Goal: Complete application form: Fill out and submit a form for a specific purpose

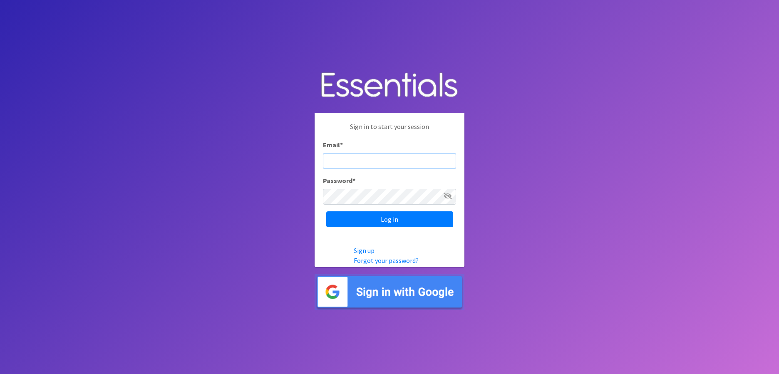
type input "J"
type input "[EMAIL_ADDRESS][PERSON_NAME][DOMAIN_NAME]"
click at [326, 211] on input "Log in" at bounding box center [389, 219] width 127 height 16
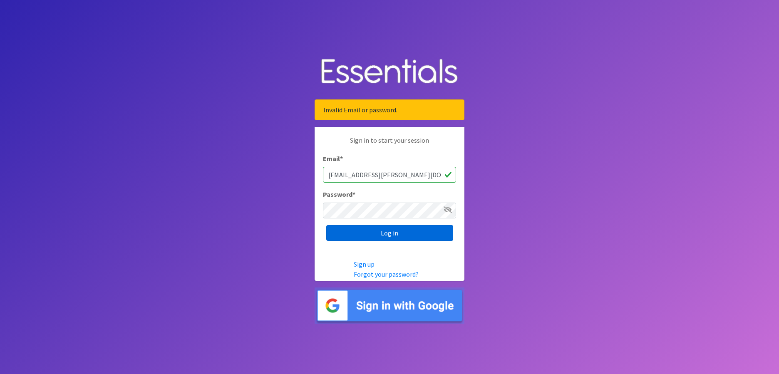
click at [379, 233] on input "Log in" at bounding box center [389, 233] width 127 height 16
click at [376, 276] on link "Forgot your password?" at bounding box center [386, 274] width 65 height 8
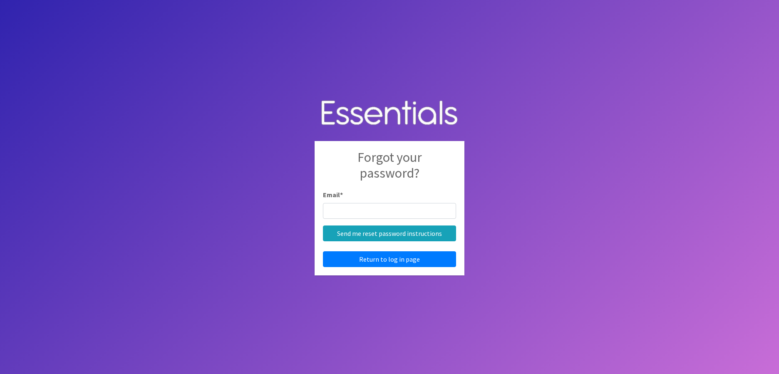
click at [367, 214] on input "Email *" at bounding box center [389, 211] width 133 height 16
type input "[EMAIL_ADDRESS][PERSON_NAME][DOMAIN_NAME]"
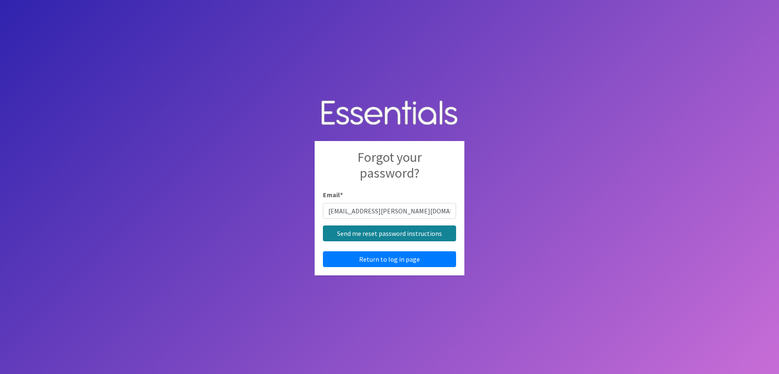
click at [379, 233] on input "Send me reset password instructions" at bounding box center [389, 233] width 133 height 16
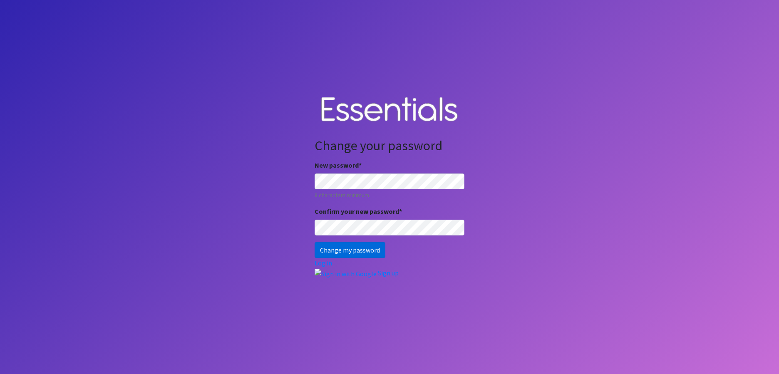
click at [346, 252] on input "Change my password" at bounding box center [350, 250] width 71 height 16
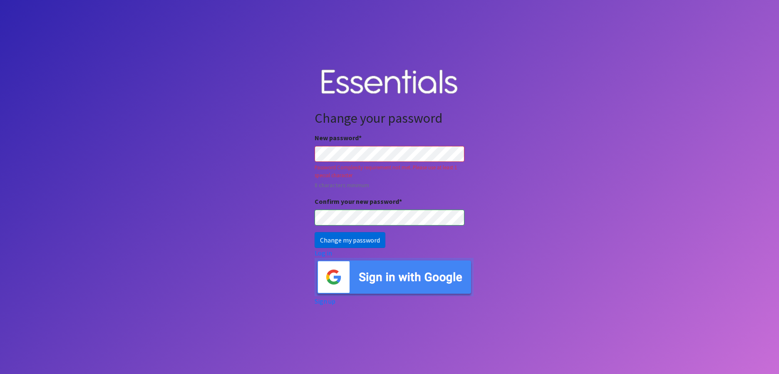
click at [350, 240] on input "Change my password" at bounding box center [350, 240] width 71 height 16
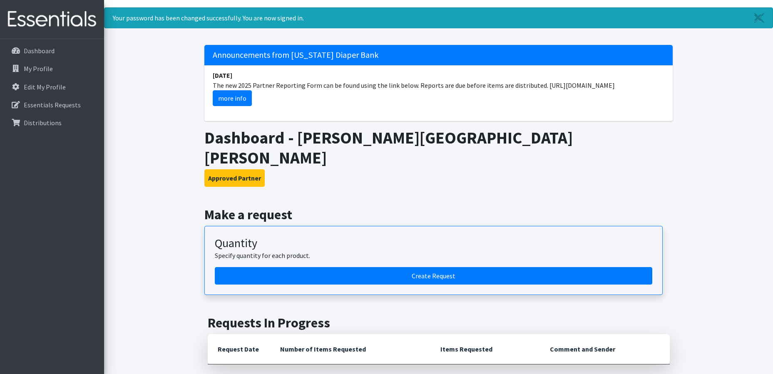
scroll to position [15, 0]
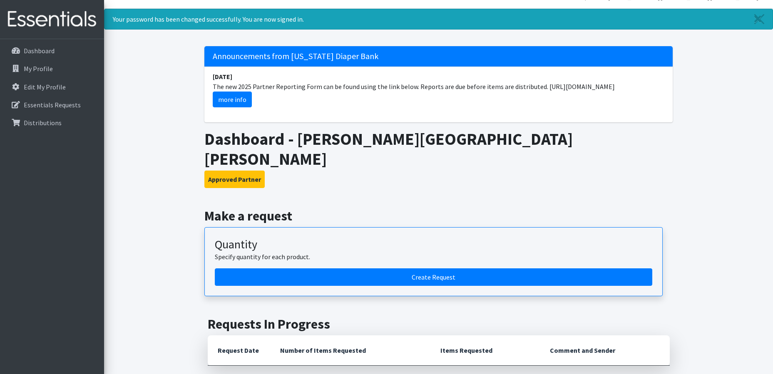
click at [559, 85] on li "[DATE] The new 2025 Partner Reporting Form can be found using the link below. R…" at bounding box center [438, 90] width 468 height 46
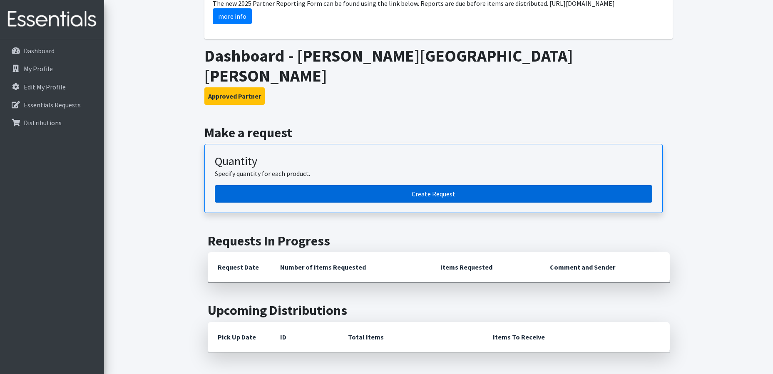
click at [386, 185] on link "Create Request" at bounding box center [433, 193] width 437 height 17
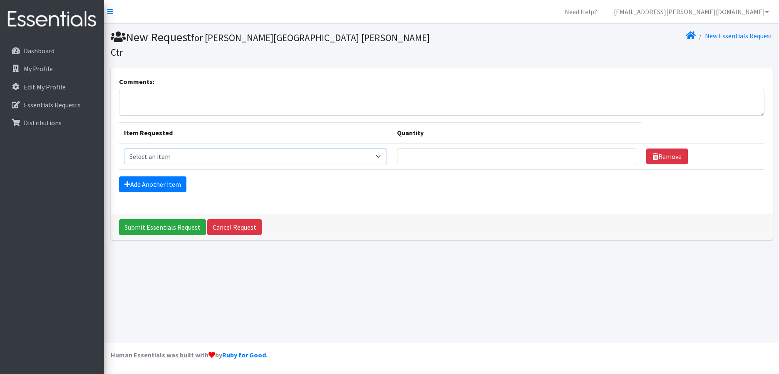
click at [383, 149] on select "Select an item Cloth Inserts (For Cloth Diapers) Kids (Newborn) Kids (Preemie) …" at bounding box center [255, 157] width 263 height 16
select select "5482"
click at [124, 149] on select "Select an item Cloth Inserts (For Cloth Diapers) Kids (Newborn) Kids (Preemie) …" at bounding box center [255, 157] width 263 height 16
click at [444, 149] on input "Quantity" at bounding box center [516, 157] width 239 height 16
click at [227, 219] on link "Cancel Request" at bounding box center [234, 227] width 55 height 16
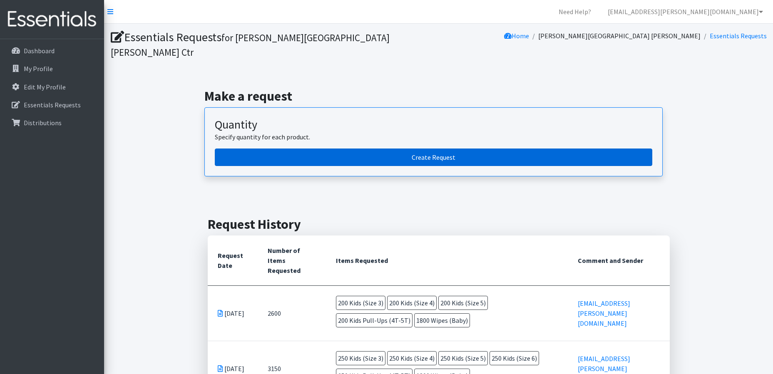
click at [311, 149] on link "Create Request" at bounding box center [433, 157] width 437 height 17
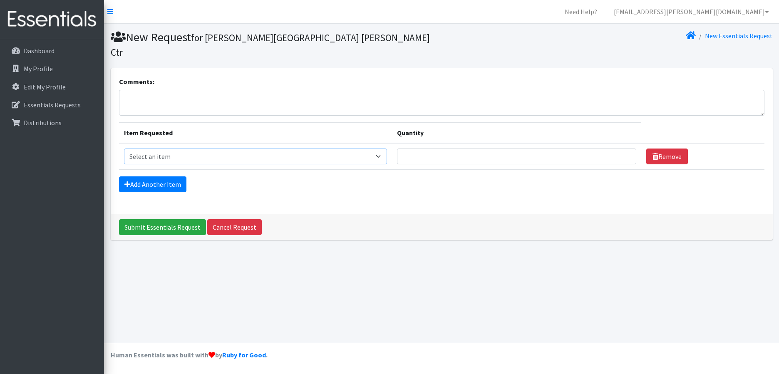
click at [242, 149] on select "Select an item Cloth Inserts (For Cloth Diapers) Kids (Newborn) Kids (Preemie) …" at bounding box center [255, 157] width 263 height 16
select select "5481"
click at [124, 149] on select "Select an item Cloth Inserts (For Cloth Diapers) Kids (Newborn) Kids (Preemie) …" at bounding box center [255, 157] width 263 height 16
click at [412, 149] on input "Quantity" at bounding box center [516, 157] width 239 height 16
type input "200"
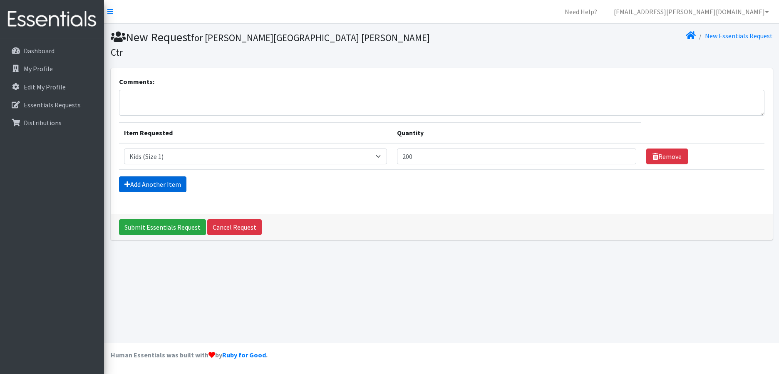
click at [171, 176] on link "Add Another Item" at bounding box center [152, 184] width 67 height 16
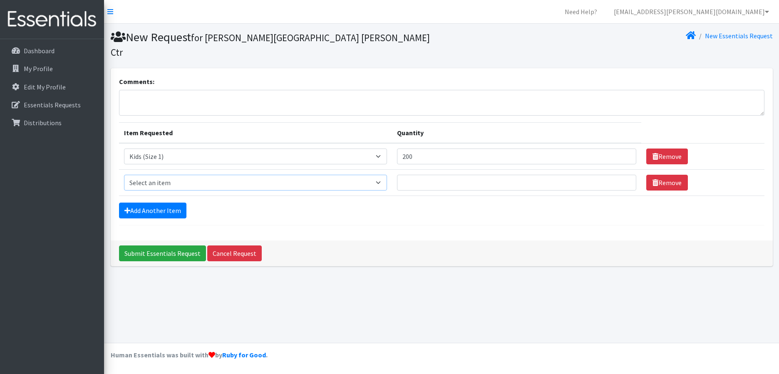
click at [256, 175] on select "Select an item Cloth Inserts (For Cloth Diapers) Kids (Newborn) Kids (Preemie) …" at bounding box center [255, 183] width 263 height 16
select select "5482"
click at [124, 175] on select "Select an item Cloth Inserts (For Cloth Diapers) Kids (Newborn) Kids (Preemie) …" at bounding box center [255, 183] width 263 height 16
click at [425, 175] on input "Quantity" at bounding box center [516, 183] width 239 height 16
type input "200"
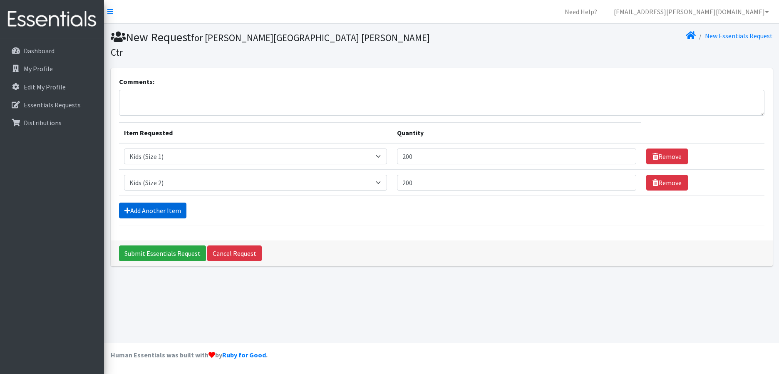
click at [170, 203] on link "Add Another Item" at bounding box center [152, 211] width 67 height 16
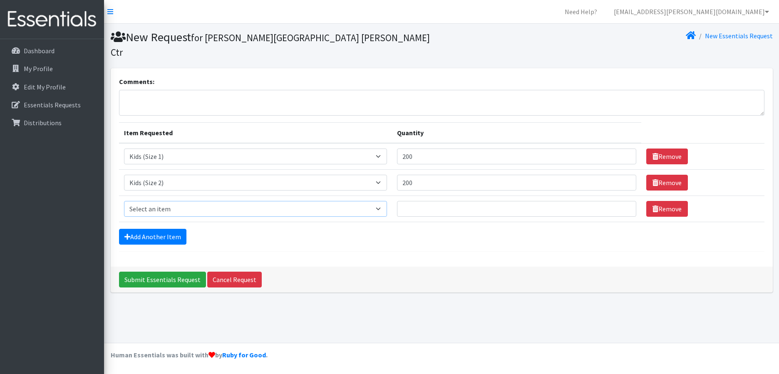
click at [204, 201] on select "Select an item Cloth Inserts (For Cloth Diapers) Kids (Newborn) Kids (Preemie) …" at bounding box center [255, 209] width 263 height 16
select select "5484"
click at [124, 201] on select "Select an item Cloth Inserts (For Cloth Diapers) Kids (Newborn) Kids (Preemie) …" at bounding box center [255, 209] width 263 height 16
click at [423, 201] on input "Quantity" at bounding box center [516, 209] width 239 height 16
type input "250"
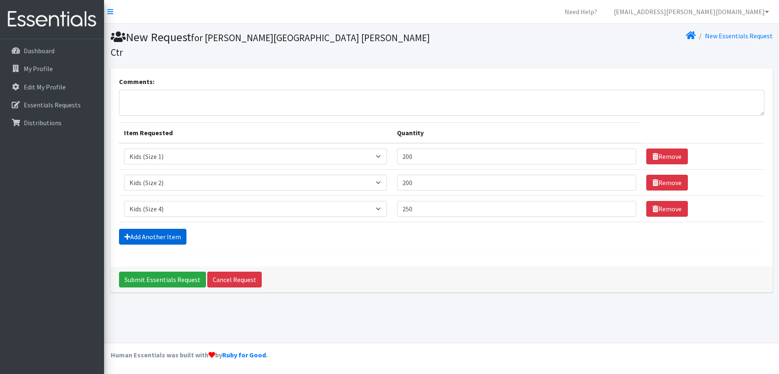
click at [157, 229] on link "Add Another Item" at bounding box center [152, 237] width 67 height 16
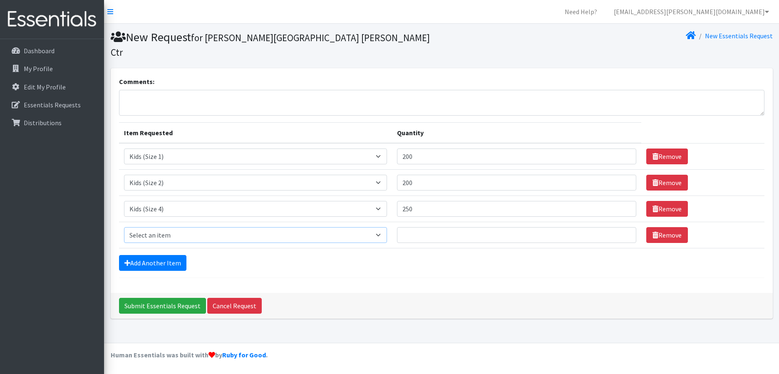
click at [182, 227] on select "Select an item Cloth Inserts (For Cloth Diapers) Kids (Newborn) Kids (Preemie) …" at bounding box center [255, 235] width 263 height 16
select select "5486"
click at [124, 227] on select "Select an item Cloth Inserts (For Cloth Diapers) Kids (Newborn) Kids (Preemie) …" at bounding box center [255, 235] width 263 height 16
click at [428, 227] on input "Quantity" at bounding box center [516, 235] width 239 height 16
type input "200"
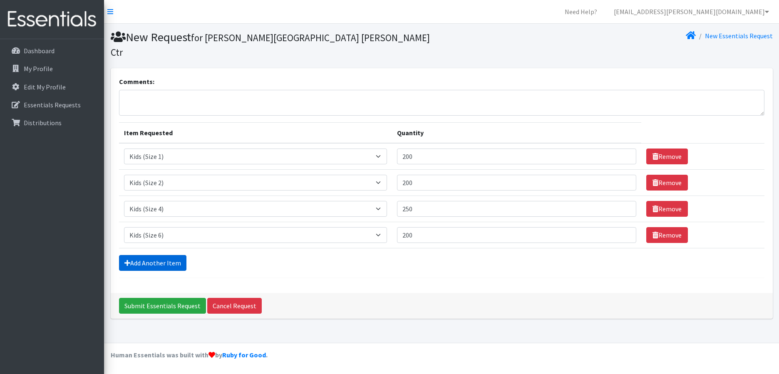
click at [151, 255] on link "Add Another Item" at bounding box center [152, 263] width 67 height 16
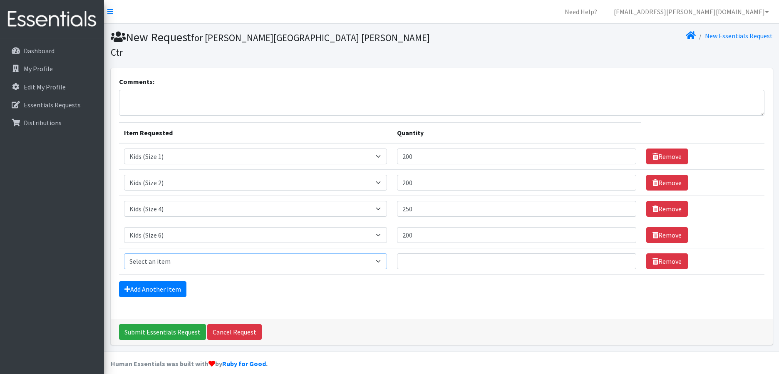
click at [154, 253] on select "Select an item Cloth Inserts (For Cloth Diapers) Kids (Newborn) Kids (Preemie) …" at bounding box center [255, 261] width 263 height 16
select select "5488"
click at [124, 253] on select "Select an item Cloth Inserts (For Cloth Diapers) Kids (Newborn) Kids (Preemie) …" at bounding box center [255, 261] width 263 height 16
click at [448, 253] on input "Quantity" at bounding box center [516, 261] width 239 height 16
type input "200"
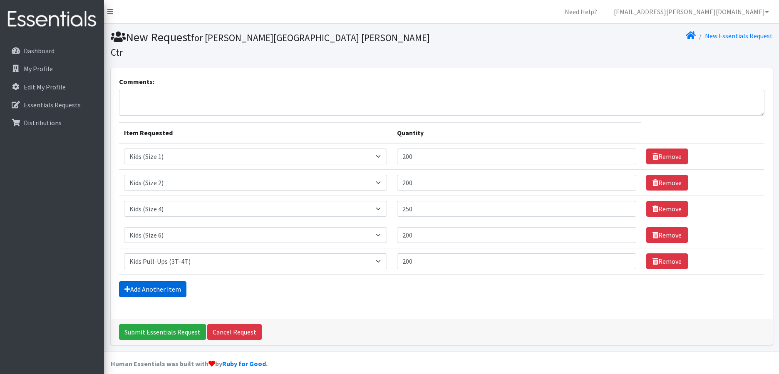
click at [132, 281] on link "Add Another Item" at bounding box center [152, 289] width 67 height 16
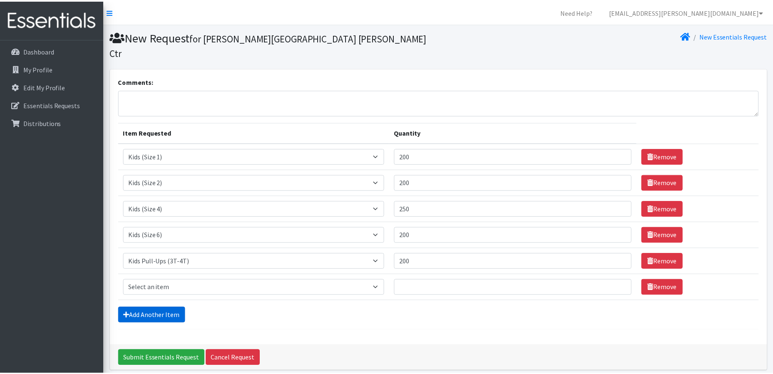
scroll to position [21, 0]
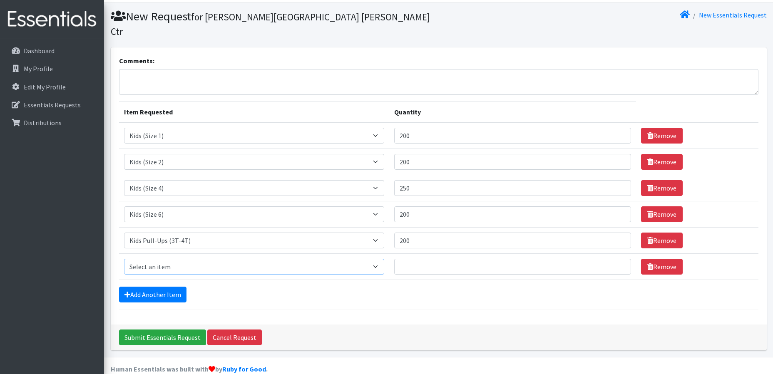
click at [151, 259] on select "Select an item Cloth Inserts (For Cloth Diapers) Kids (Newborn) Kids (Preemie) …" at bounding box center [254, 267] width 260 height 16
select select "5489"
click at [124, 259] on select "Select an item Cloth Inserts (For Cloth Diapers) Kids (Newborn) Kids (Preemie) …" at bounding box center [254, 267] width 260 height 16
click at [426, 259] on input "Quantity" at bounding box center [512, 267] width 237 height 16
type input "200"
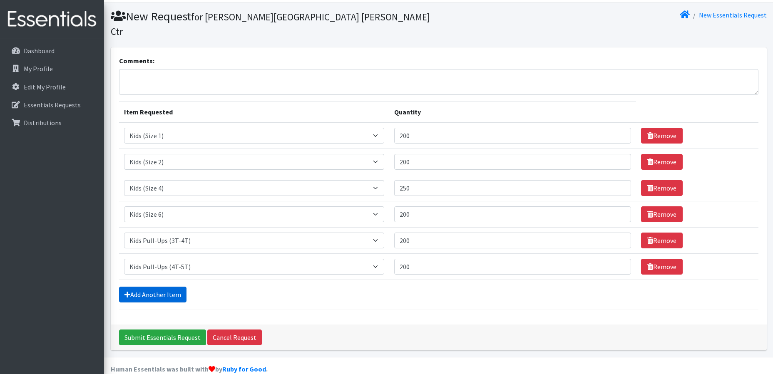
click at [161, 287] on link "Add Another Item" at bounding box center [152, 295] width 67 height 16
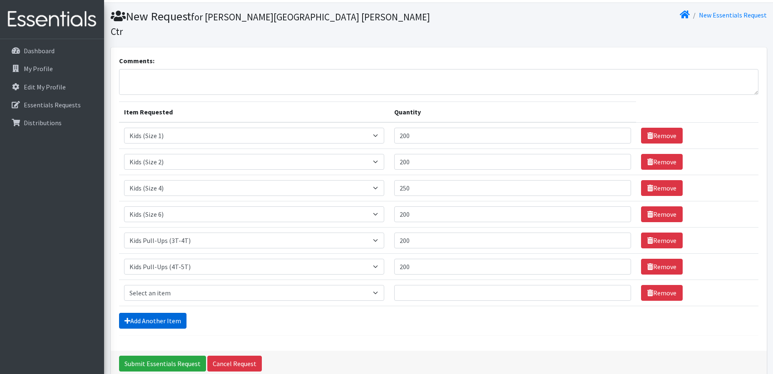
scroll to position [47, 0]
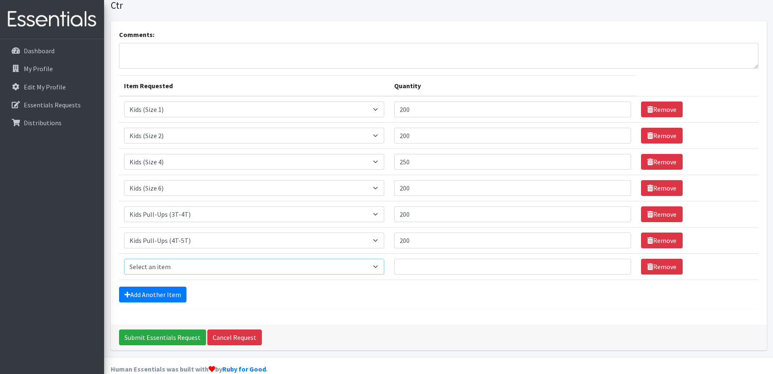
click at [150, 259] on select "Select an item Cloth Inserts (For Cloth Diapers) Kids (Newborn) Kids (Preemie) …" at bounding box center [254, 267] width 260 height 16
select select "5491"
click at [124, 259] on select "Select an item Cloth Inserts (For Cloth Diapers) Kids (Newborn) Kids (Preemie) …" at bounding box center [254, 267] width 260 height 16
click at [412, 259] on input "Quantity" at bounding box center [512, 267] width 237 height 16
type input "2500"
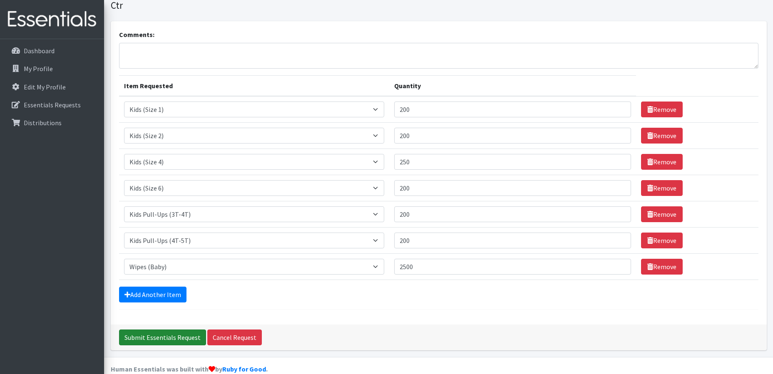
click at [146, 330] on input "Submit Essentials Request" at bounding box center [162, 338] width 87 height 16
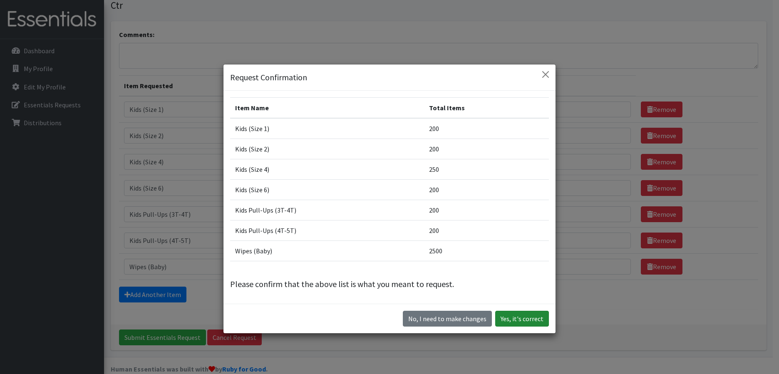
click at [522, 322] on button "Yes, it's correct" at bounding box center [522, 319] width 54 height 16
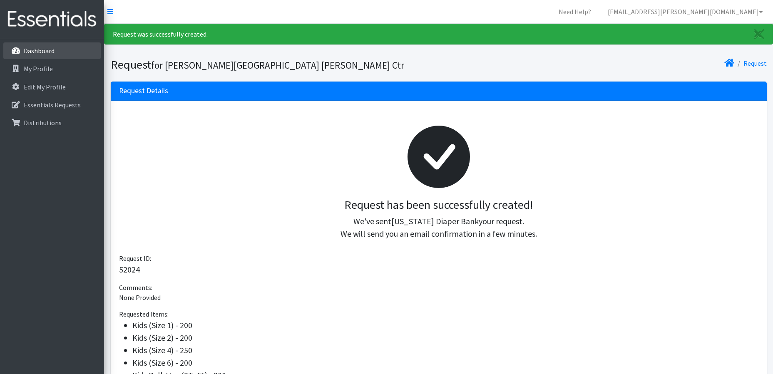
click at [41, 50] on p "Dashboard" at bounding box center [39, 51] width 31 height 8
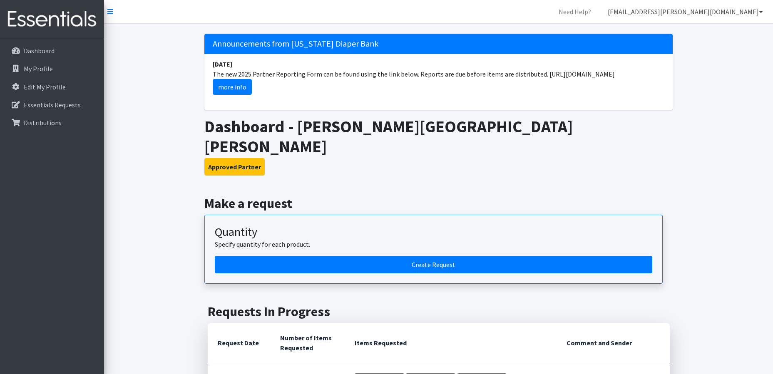
click at [759, 12] on icon at bounding box center [760, 11] width 4 height 7
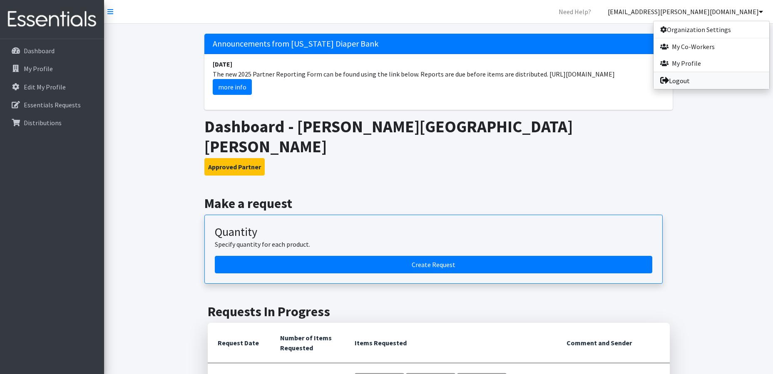
click at [716, 88] on link "Logout" at bounding box center [711, 80] width 116 height 17
